Goal: Transaction & Acquisition: Download file/media

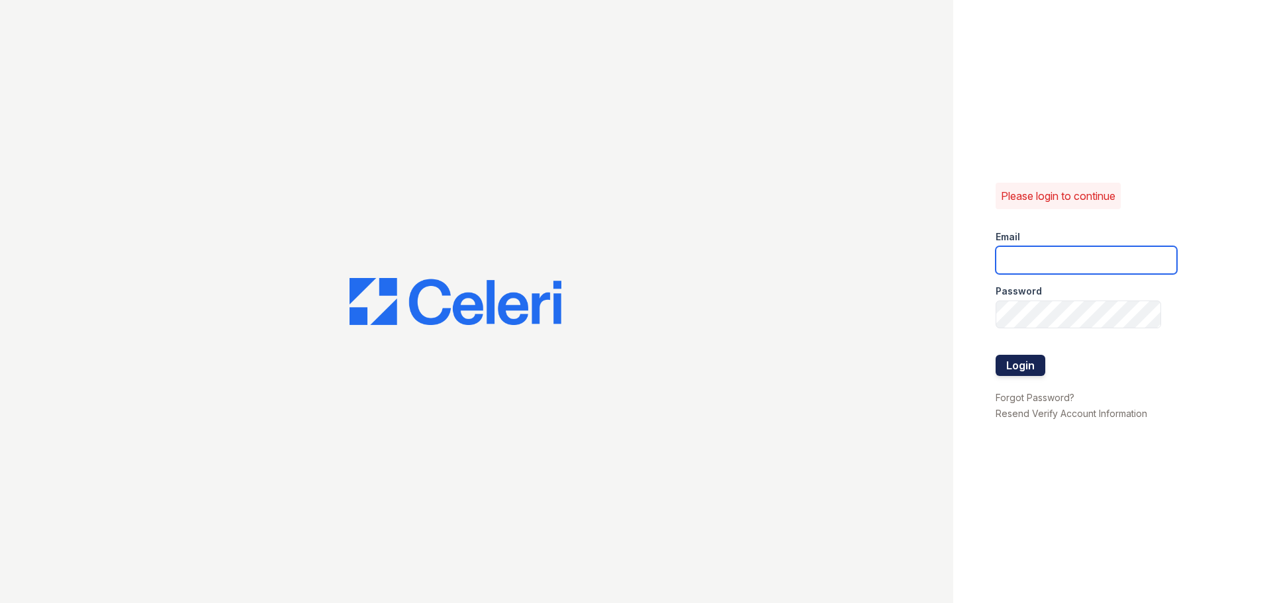
type input "arbors2@cafmanagement.com"
drag, startPoint x: 1033, startPoint y: 365, endPoint x: 1025, endPoint y: 366, distance: 8.0
click at [1033, 365] on button "Login" at bounding box center [1020, 365] width 50 height 21
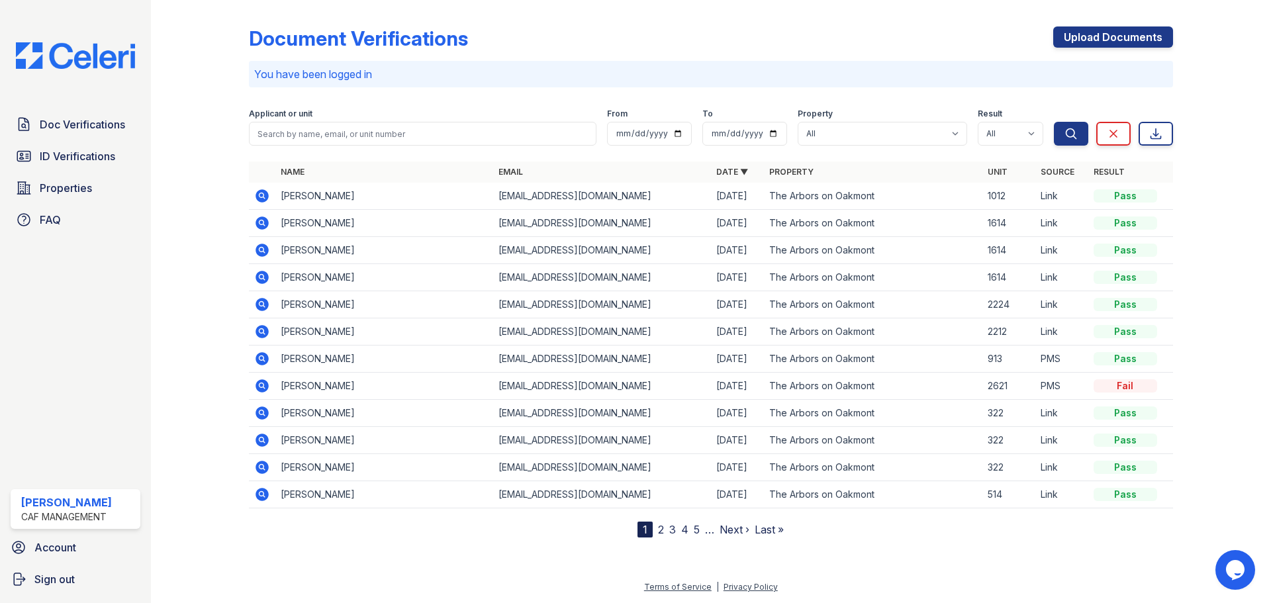
click at [257, 360] on icon at bounding box center [261, 358] width 13 height 13
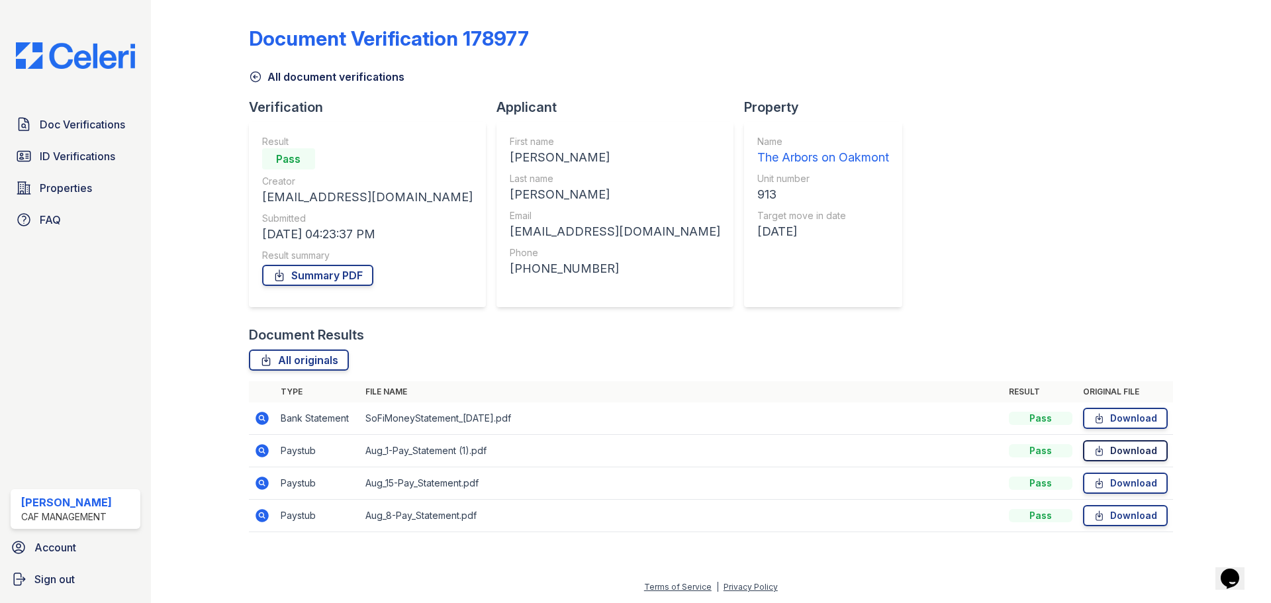
click at [1151, 447] on link "Download" at bounding box center [1125, 450] width 85 height 21
click at [1112, 484] on link "Download" at bounding box center [1125, 483] width 85 height 21
click at [1119, 516] on link "Download" at bounding box center [1125, 515] width 85 height 21
click at [1121, 449] on link "Download" at bounding box center [1125, 450] width 85 height 21
click at [1127, 486] on link "Download" at bounding box center [1125, 483] width 85 height 21
